Goal: Find specific fact: Find specific fact

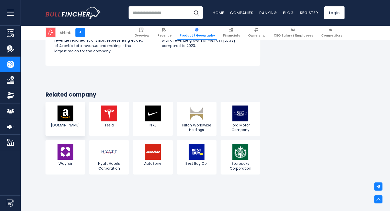
scroll to position [1021, 0]
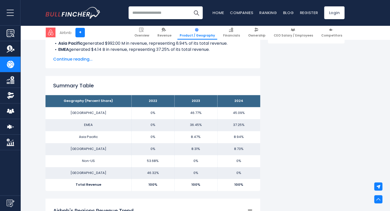
scroll to position [306, 0]
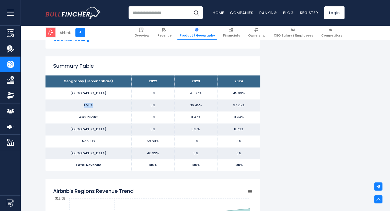
drag, startPoint x: 90, startPoint y: 106, endPoint x: 85, endPoint y: 104, distance: 5.8
click at [83, 104] on td "EMEA" at bounding box center [88, 105] width 86 height 12
copy td "EMEA"
click at [218, 115] on tr "Asia Pacific 0% 8.47% 8.94%" at bounding box center [152, 117] width 214 height 12
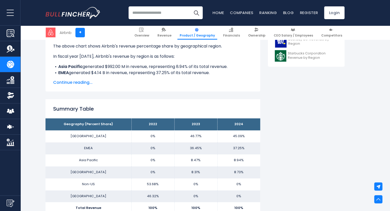
scroll to position [306, 0]
